Goal: Information Seeking & Learning: Learn about a topic

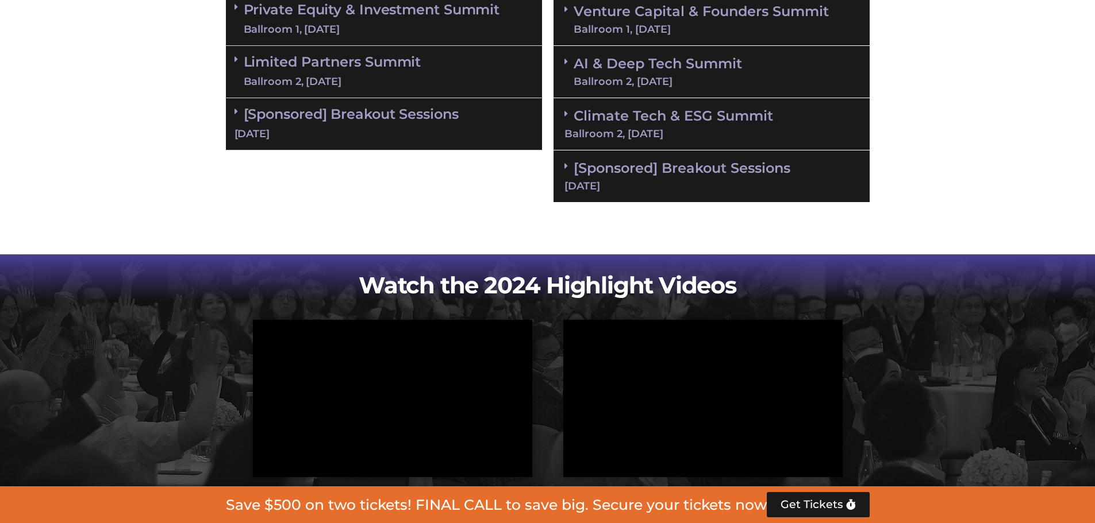
click at [636, 175] on link "[Sponsored] Breakout Sessions [DATE]" at bounding box center [711, 176] width 294 height 32
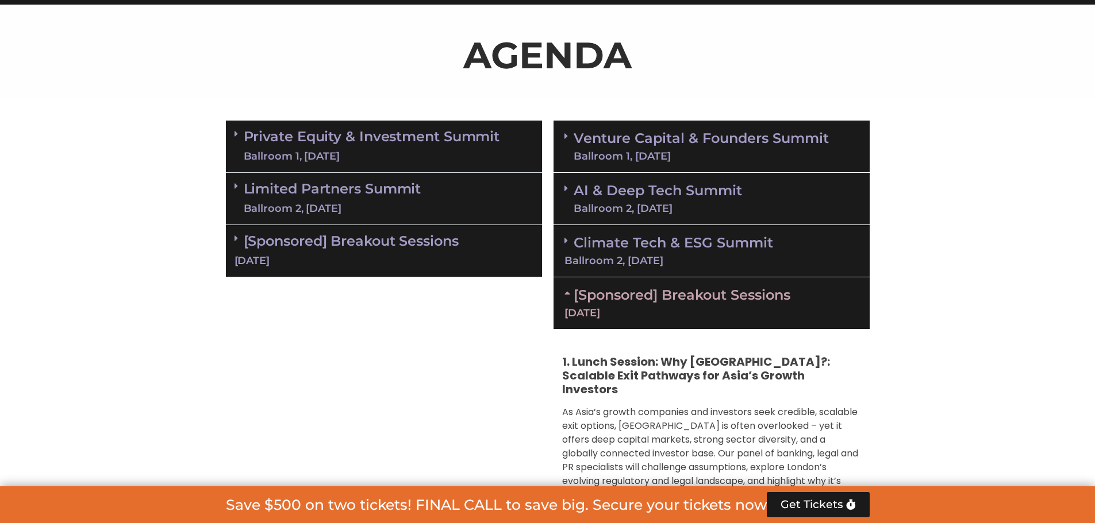
scroll to position [690, 0]
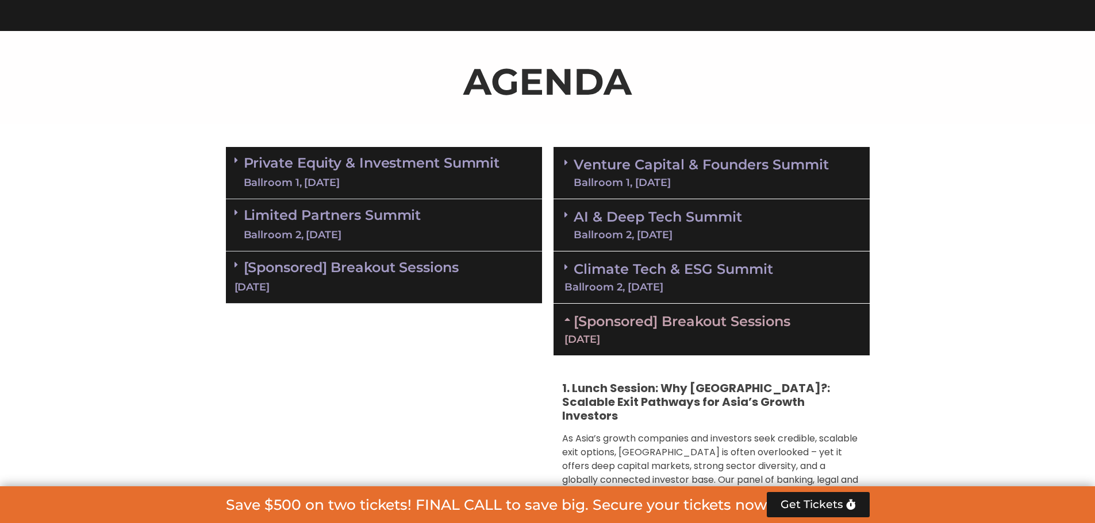
click at [409, 276] on div "[Sponsored] Breakout Sessions [DATE]" at bounding box center [384, 278] width 316 height 52
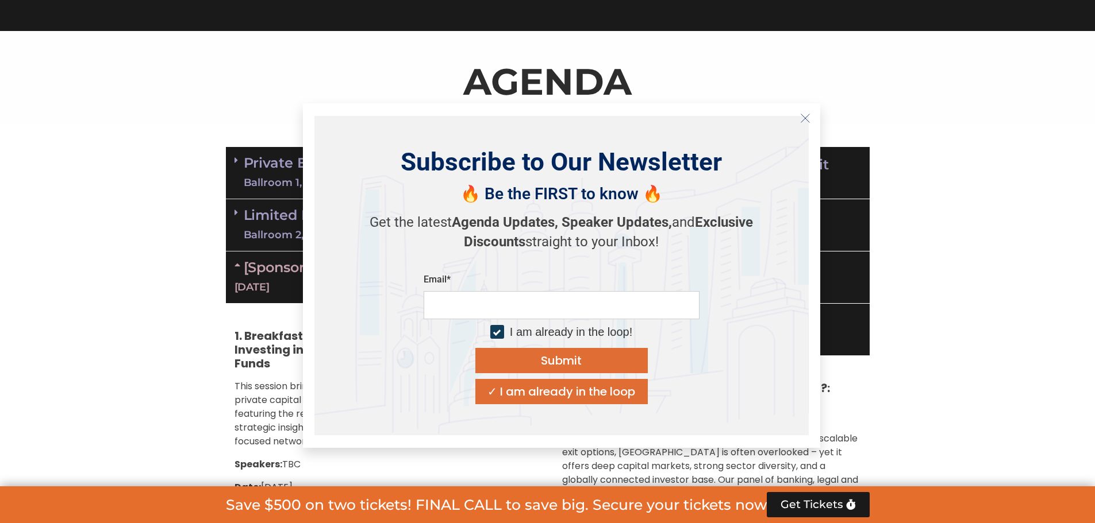
click at [812, 125] on button "Close" at bounding box center [805, 118] width 18 height 18
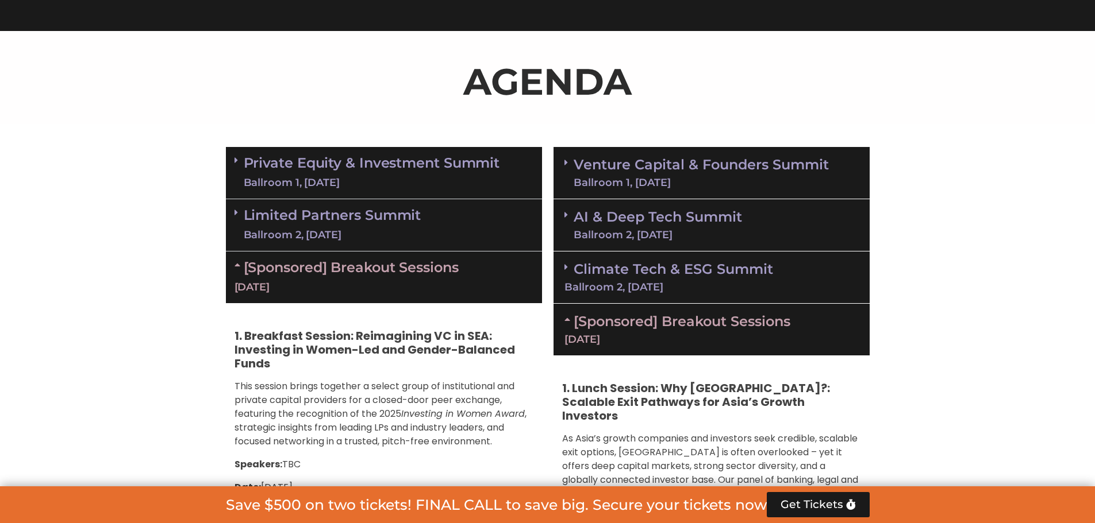
click at [649, 319] on link "[Sponsored] Breakout Sessions [DATE]" at bounding box center [711, 329] width 294 height 32
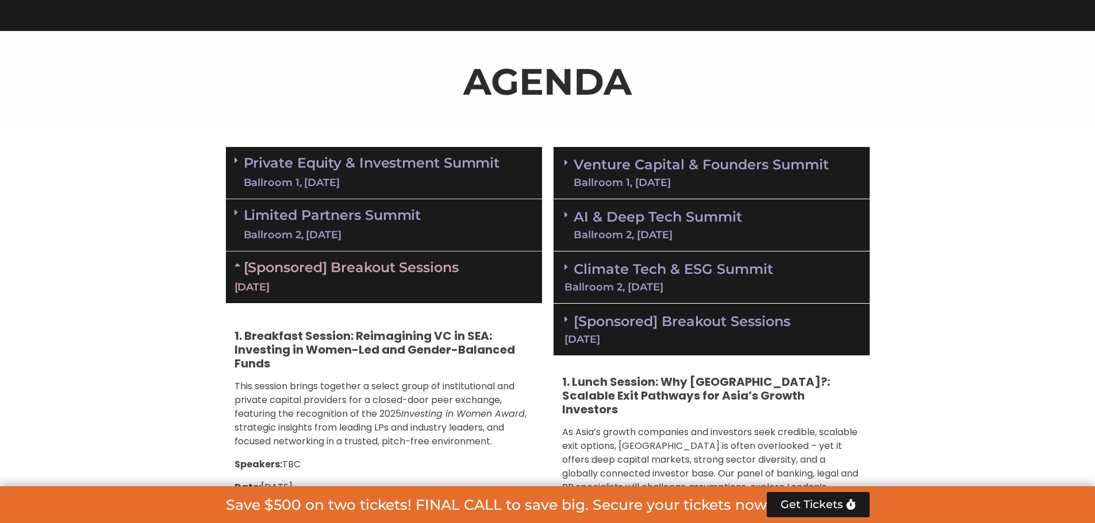
click at [649, 319] on link "[Sponsored] Breakout Sessions [DATE]" at bounding box center [711, 329] width 294 height 32
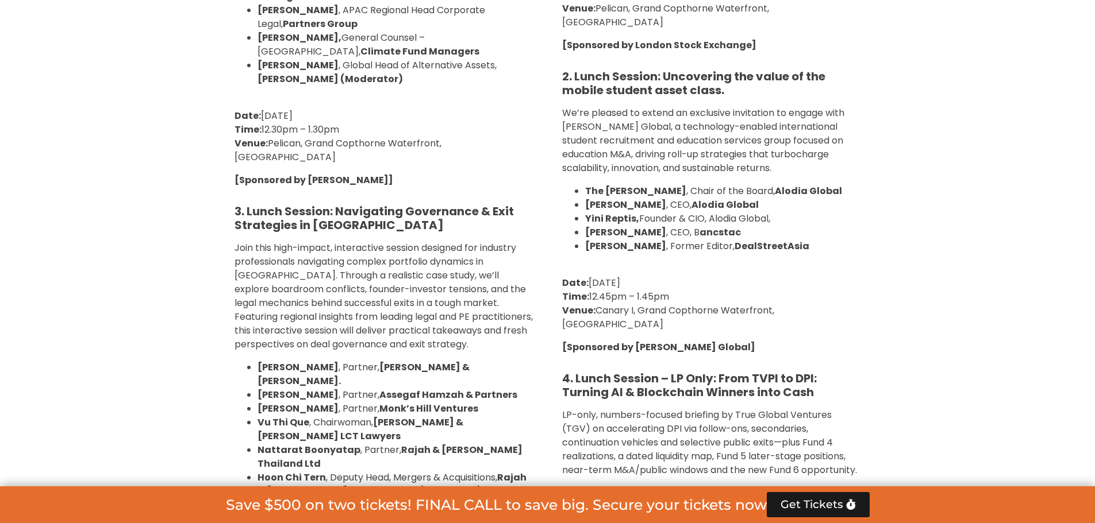
scroll to position [1533, 0]
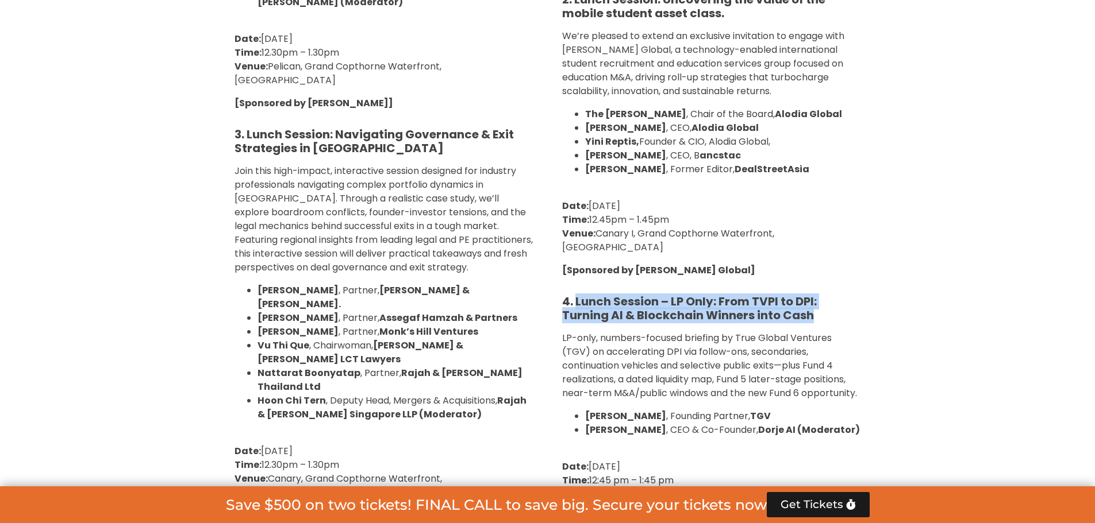
drag, startPoint x: 575, startPoint y: 243, endPoint x: 828, endPoint y: 259, distance: 253.3
click at [828, 295] on h5 "4. Lunch Session – LP Only: From TVPI to DPI: Turning AI & Blockchain Winners i…" at bounding box center [711, 309] width 299 height 28
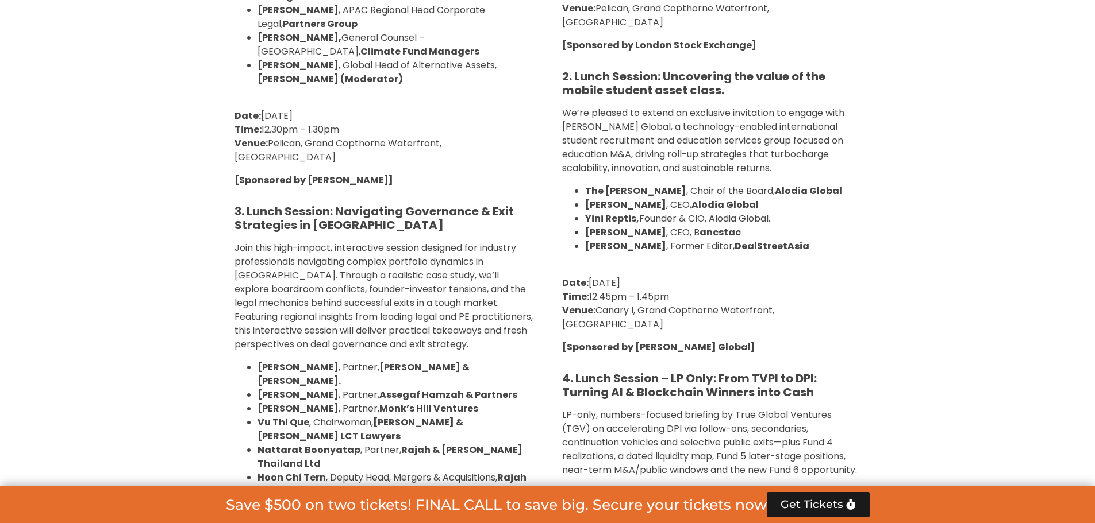
scroll to position [1609, 0]
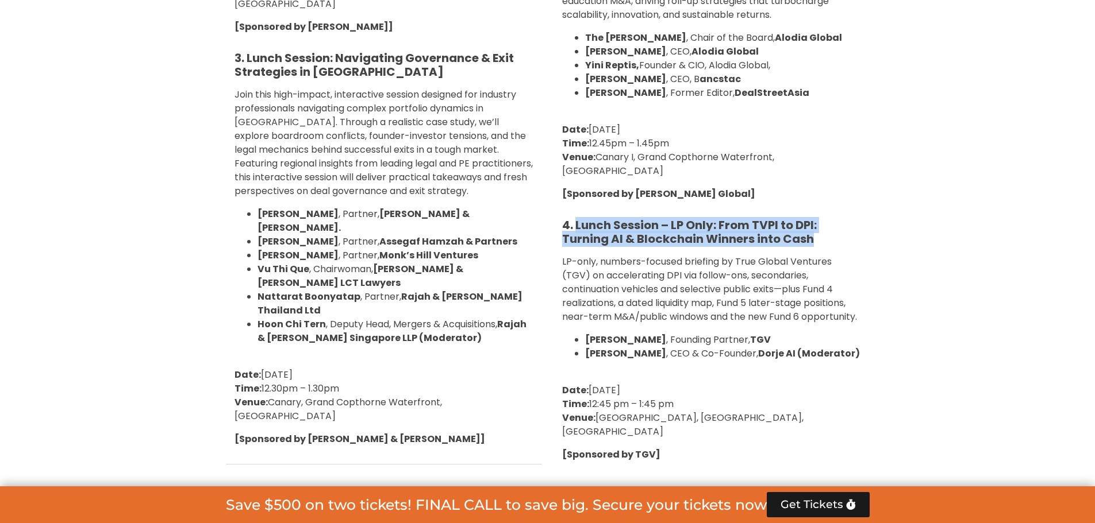
drag, startPoint x: 576, startPoint y: 173, endPoint x: 819, endPoint y: 190, distance: 243.7
click at [819, 218] on h5 "4. Lunch Session – LP Only: From TVPI to DPI: Turning AI & Blockchain Winners i…" at bounding box center [711, 232] width 299 height 28
copy strong "Lunch Session – LP Only: From TVPI to DPI: Turning AI & Blockchain Winners into…"
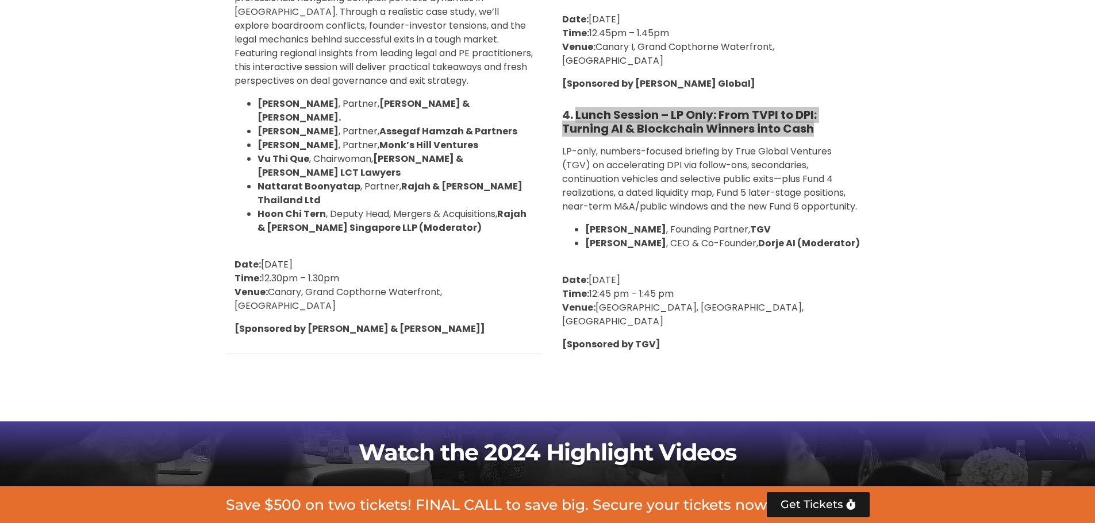
scroll to position [1685, 0]
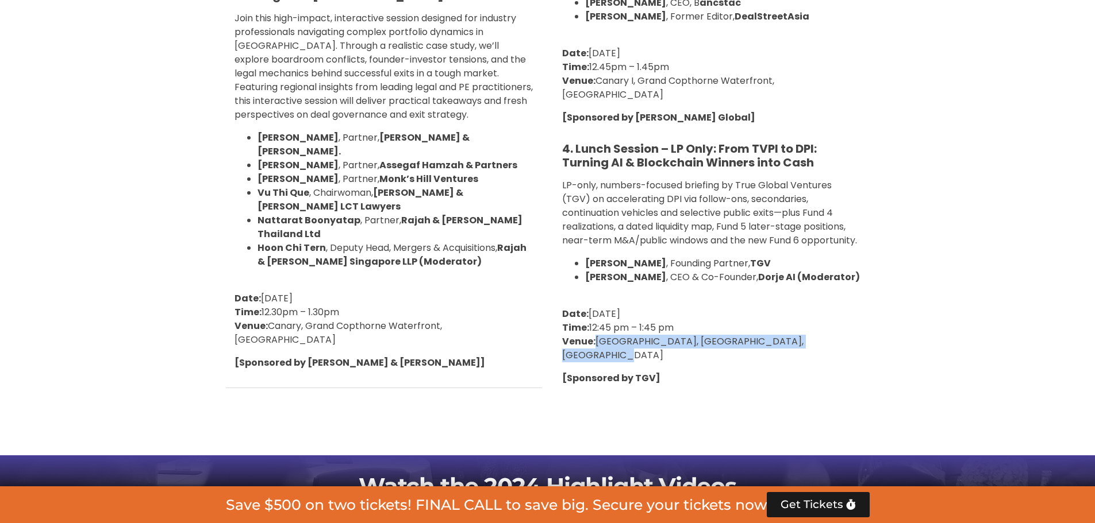
drag, startPoint x: 855, startPoint y: 286, endPoint x: 598, endPoint y: 284, distance: 257.4
click at [598, 307] on p "Date: [DATE] Time: 12:45 pm – 1:45 pm Venue: [GEOGRAPHIC_DATA], [GEOGRAPHIC_DAT…" at bounding box center [711, 334] width 299 height 55
copy p "[GEOGRAPHIC_DATA], [GEOGRAPHIC_DATA], [GEOGRAPHIC_DATA]"
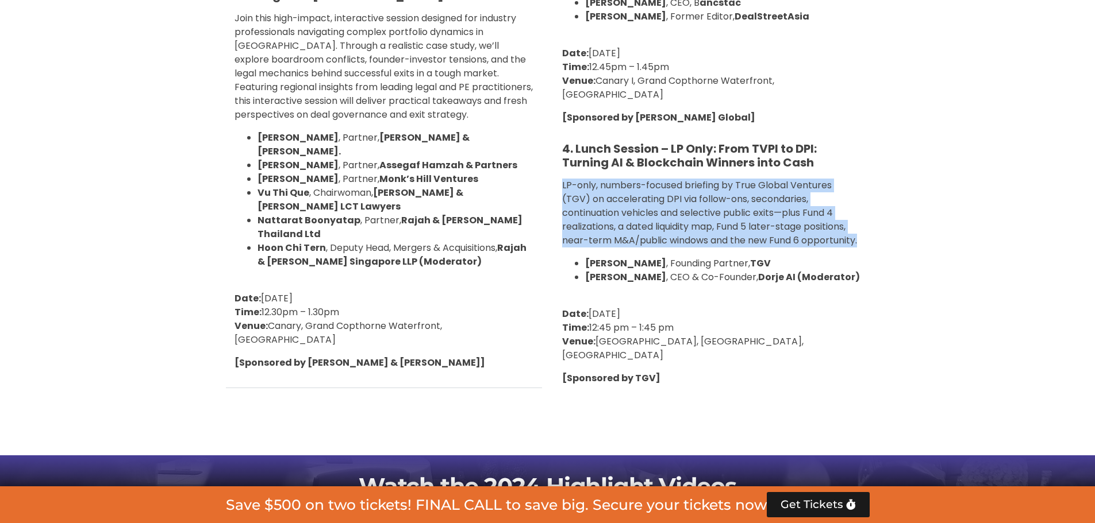
drag, startPoint x: 821, startPoint y: 180, endPoint x: 559, endPoint y: 132, distance: 267.0
copy p "LP-only, numbers-focused briefing by True Global Ventures (TGV) on accelerating…"
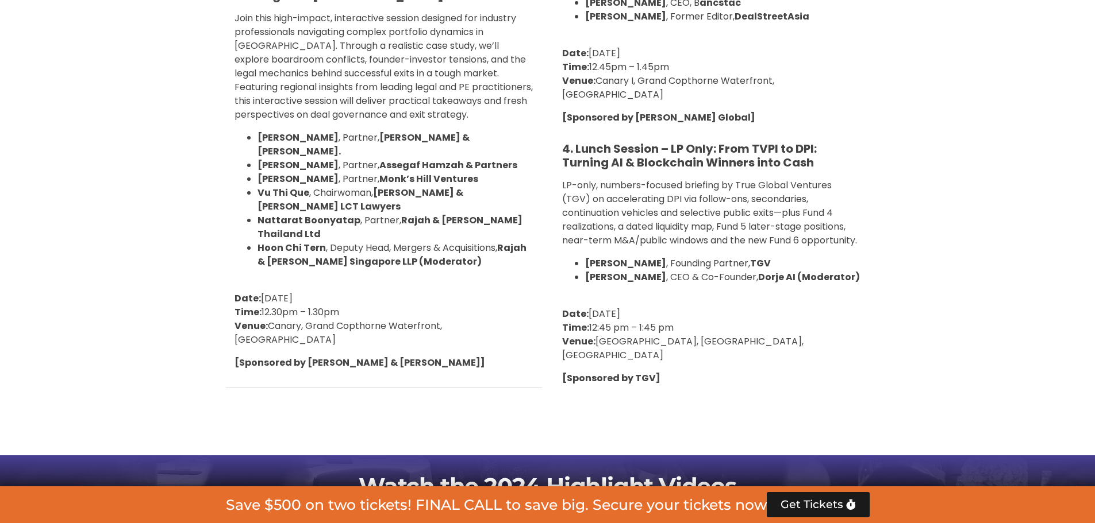
click at [586, 257] on strong "[PERSON_NAME]" at bounding box center [625, 263] width 81 height 13
drag, startPoint x: 585, startPoint y: 210, endPoint x: 633, endPoint y: 205, distance: 48.5
click at [633, 257] on strong "[PERSON_NAME]" at bounding box center [625, 263] width 81 height 13
copy strong "[PERSON_NAME]"
click at [642, 257] on li "[PERSON_NAME] , Founding Partner, TGV" at bounding box center [723, 264] width 276 height 14
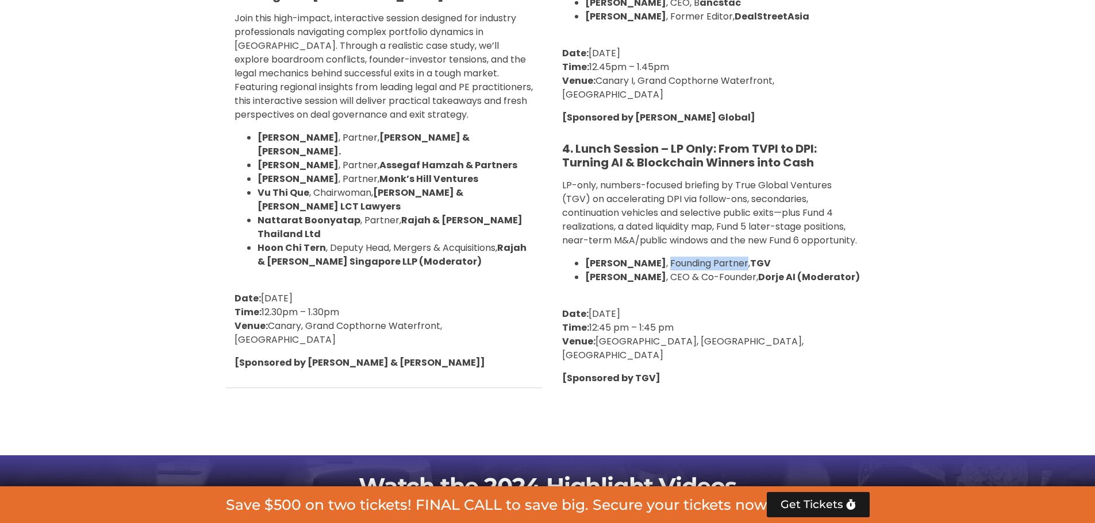
drag, startPoint x: 640, startPoint y: 207, endPoint x: 718, endPoint y: 210, distance: 77.6
click at [718, 257] on li "[PERSON_NAME] , Founding Partner, TGV" at bounding box center [723, 264] width 276 height 14
copy li "Founding Partner"
drag, startPoint x: 752, startPoint y: 207, endPoint x: 725, endPoint y: 211, distance: 27.2
click at [725, 257] on li "[PERSON_NAME] , Founding Partner, TGV" at bounding box center [723, 264] width 276 height 14
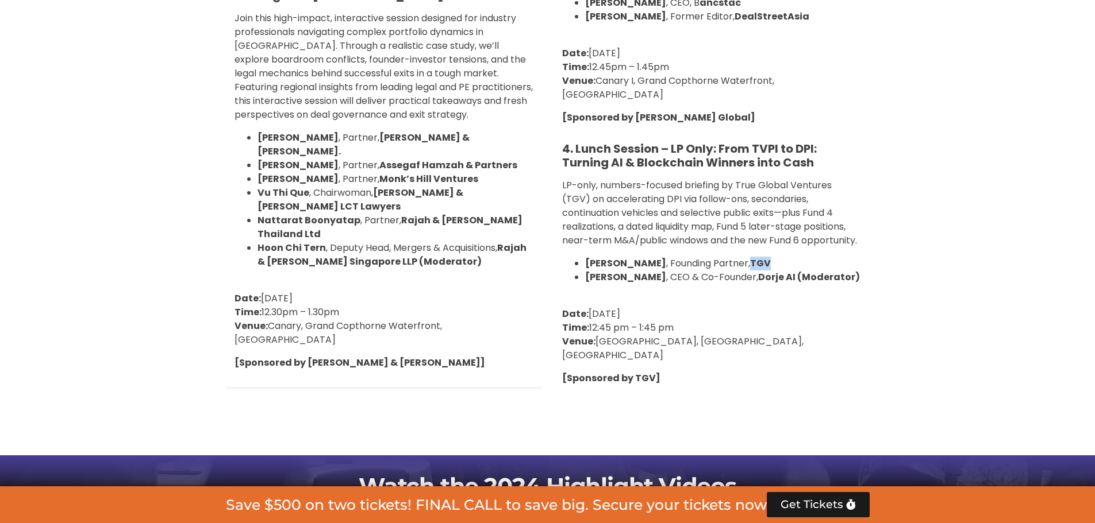
copy strong "TGV"
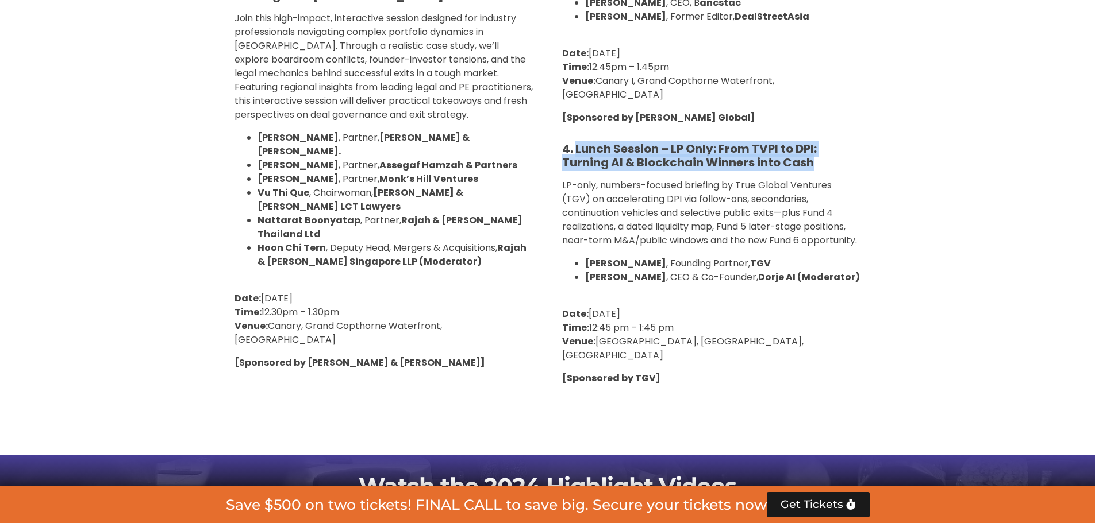
drag, startPoint x: 577, startPoint y: 90, endPoint x: 857, endPoint y: 107, distance: 280.4
click at [857, 142] on h5 "4. Lunch Session – LP Only: From TVPI to DPI: Turning AI & Blockchain Winners i…" at bounding box center [711, 156] width 299 height 28
copy strong "Lunch Session – LP Only: From TVPI to DPI: Turning AI & Blockchain Winners into…"
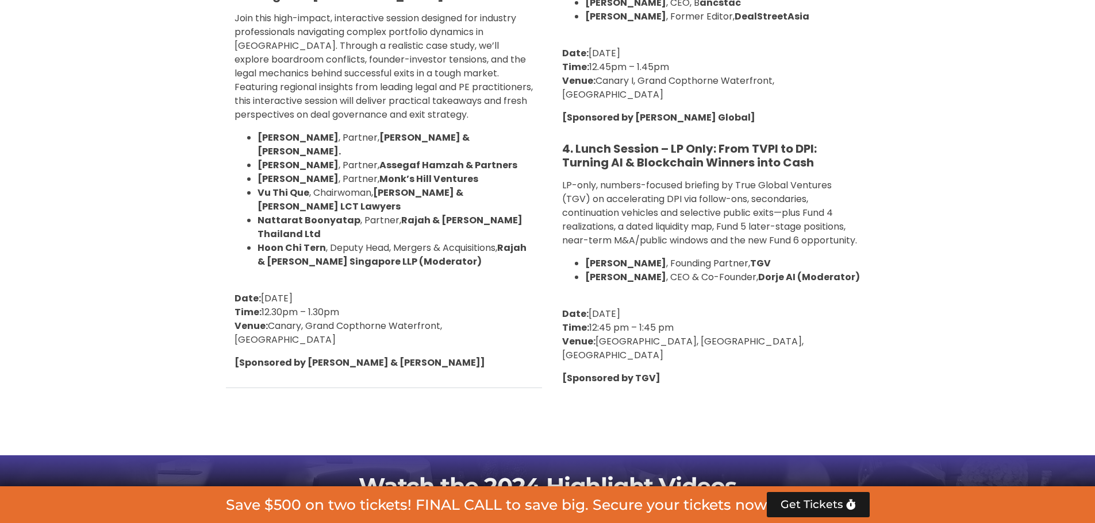
click at [638, 372] on strong "[Sponsored by TGV]" at bounding box center [611, 378] width 98 height 13
copy div "[Sponsored by TGV] VIEW 2024 AGENDA"
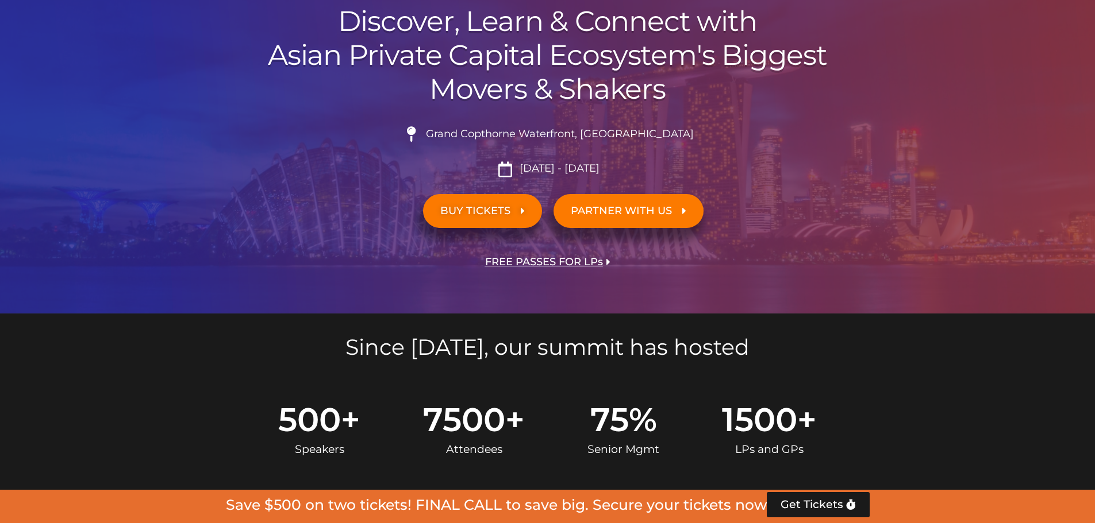
scroll to position [1246, 0]
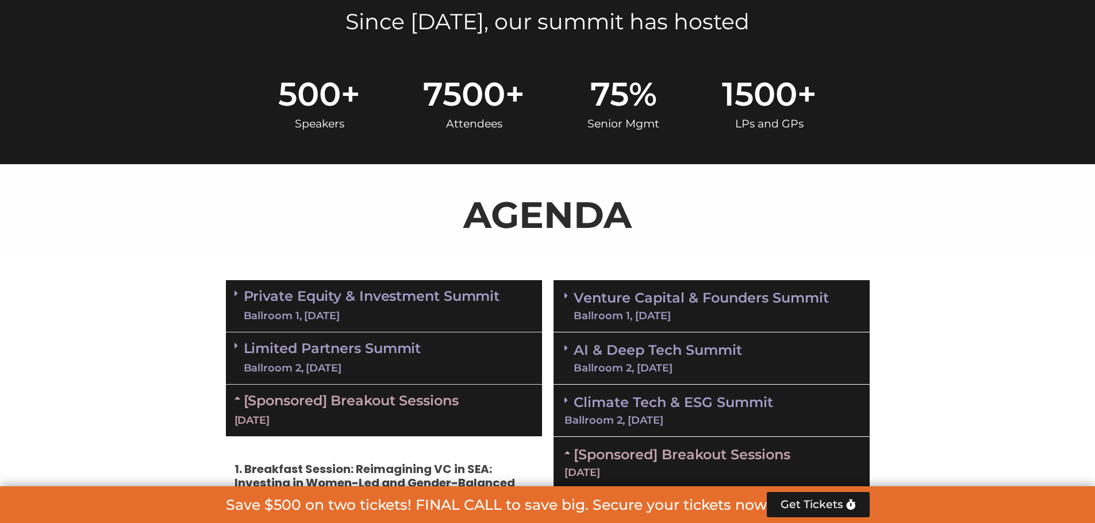
click at [315, 298] on link "Private Equity & Investment Summit Ballroom 1, [DATE]" at bounding box center [372, 306] width 256 height 34
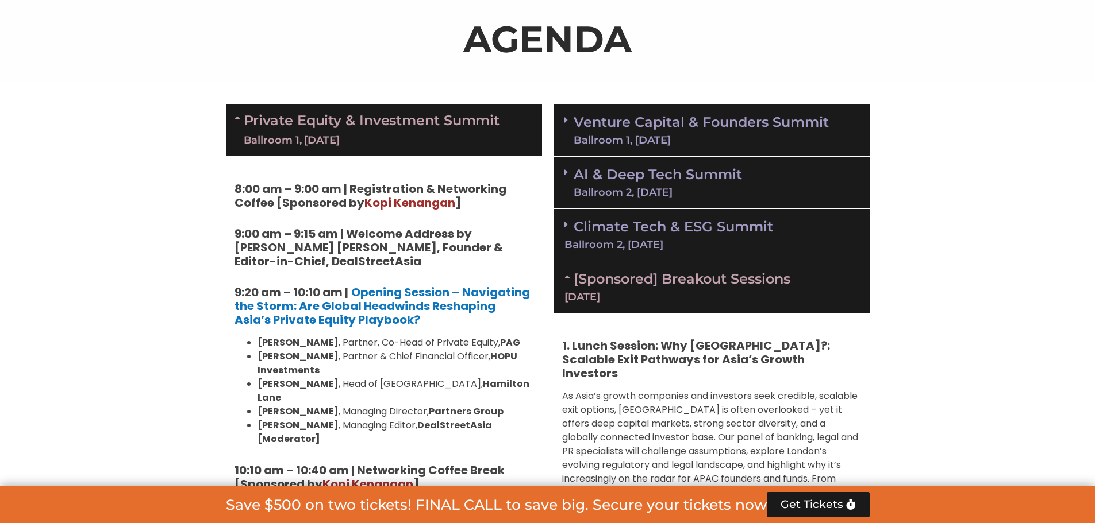
scroll to position [863, 0]
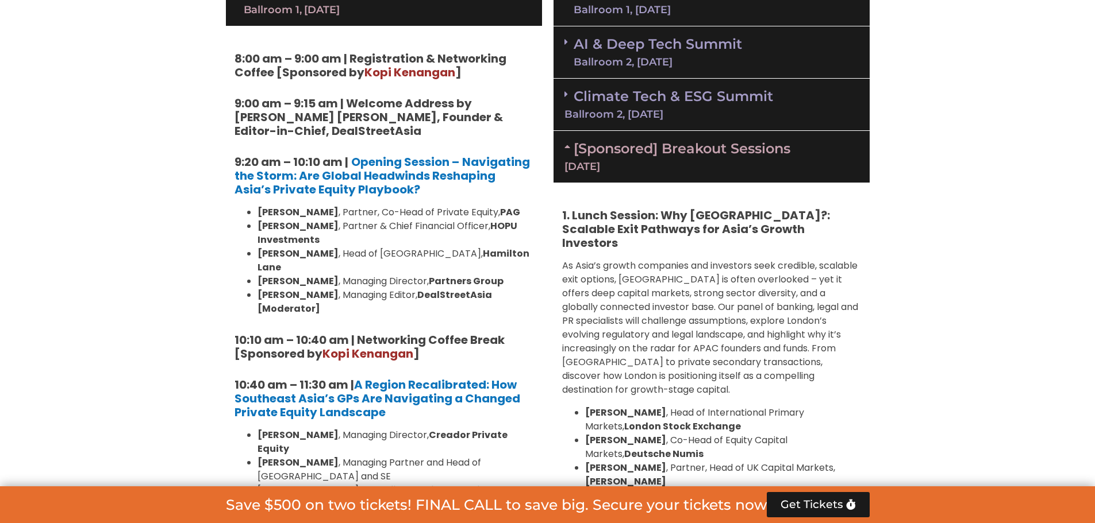
click at [442, 214] on li "[PERSON_NAME] , Partner, Co-Head of Private Equity, PAG" at bounding box center [395, 213] width 276 height 14
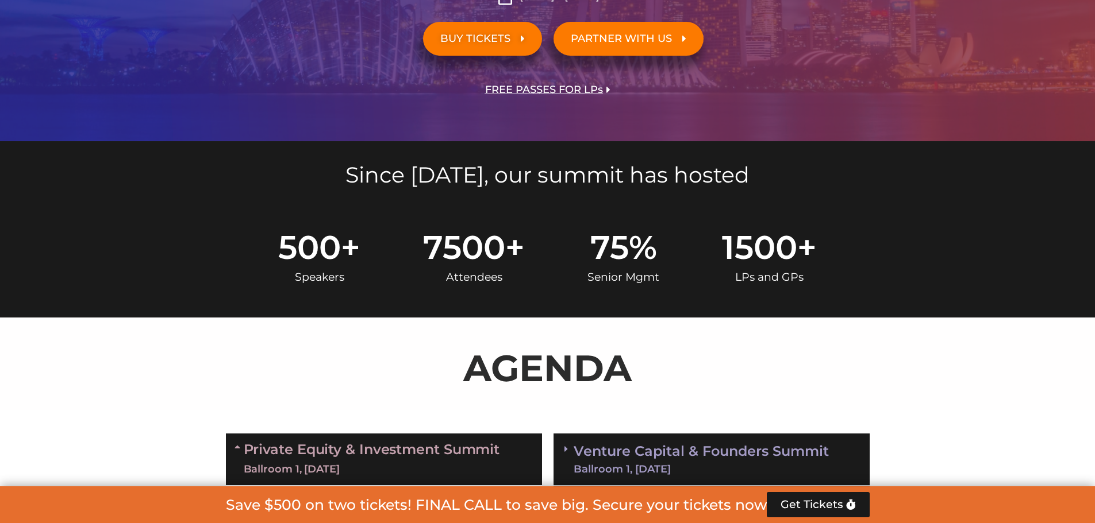
scroll to position [710, 0]
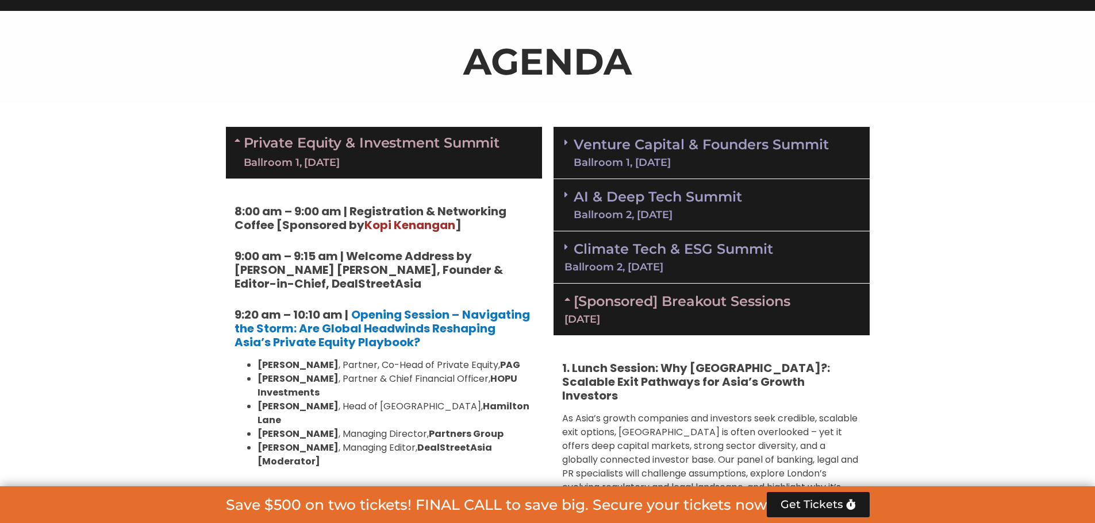
click at [397, 157] on div "Ballroom 1, [DATE]" at bounding box center [372, 163] width 256 height 14
